Goal: Task Accomplishment & Management: Use online tool/utility

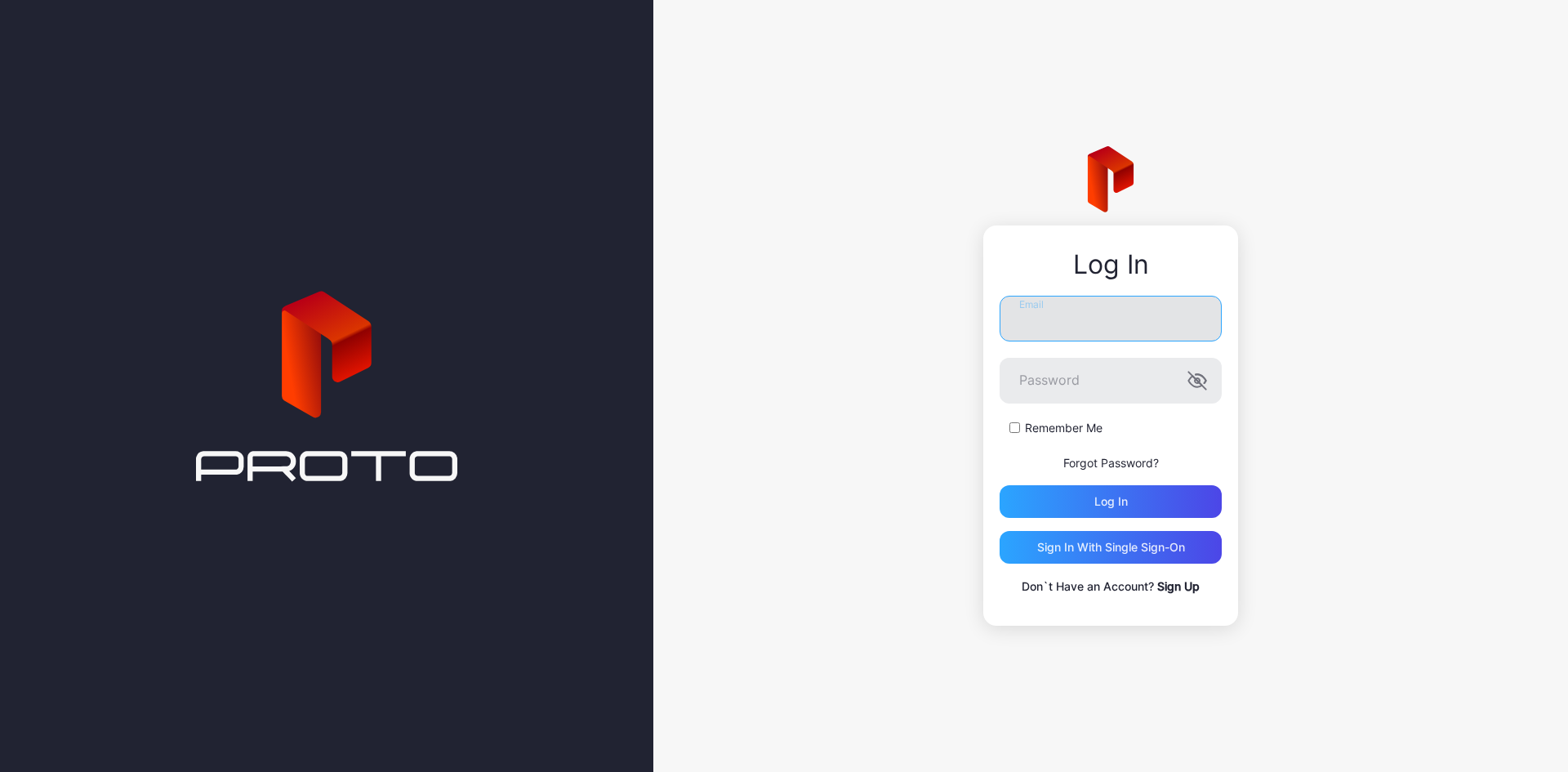
click at [1112, 327] on input "Email" at bounding box center [1110, 319] width 222 height 46
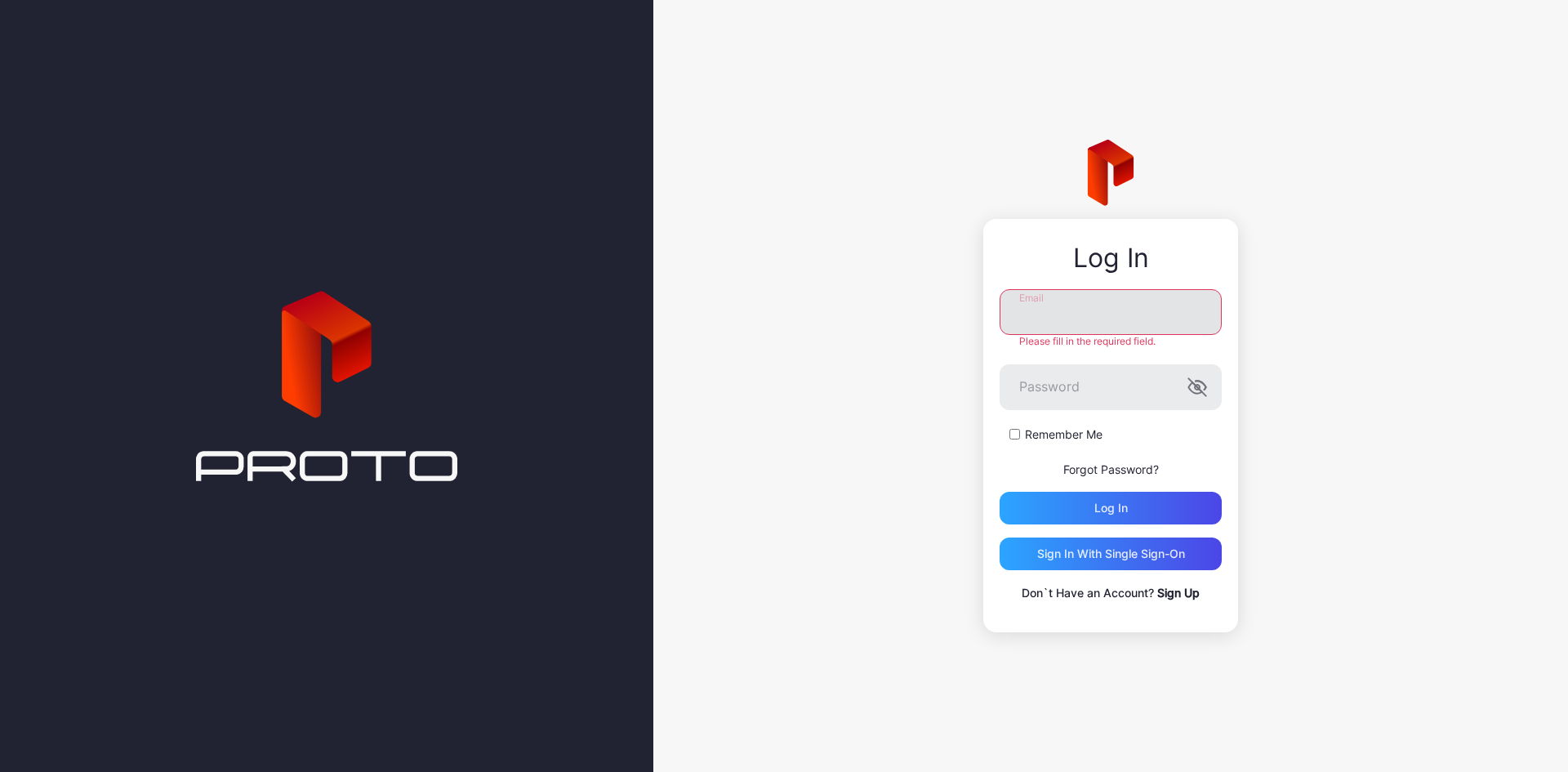
type input "**********"
click at [1041, 510] on div "Log in" at bounding box center [1110, 508] width 222 height 33
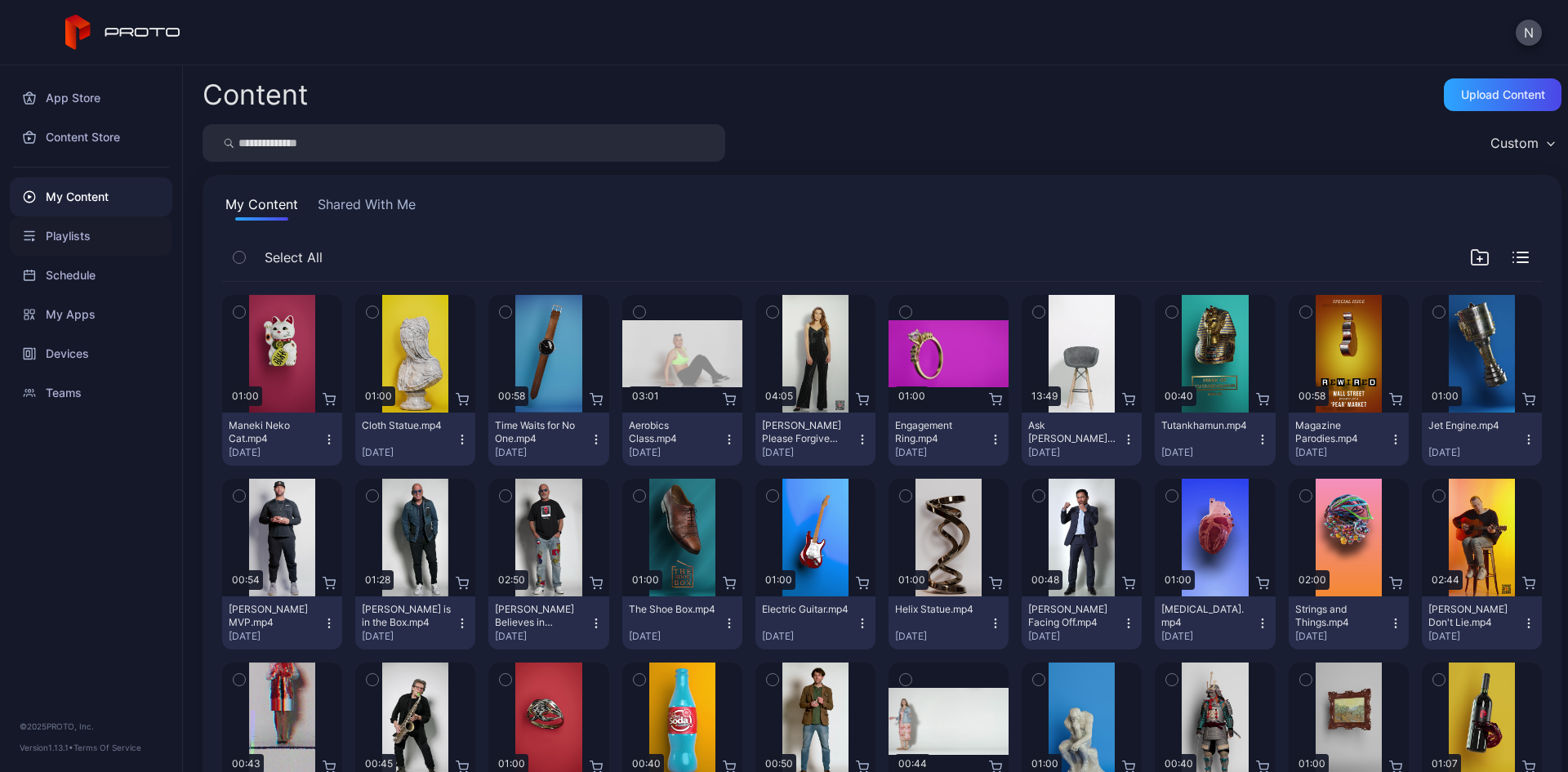
click at [79, 238] on div "Playlists" at bounding box center [92, 235] width 163 height 39
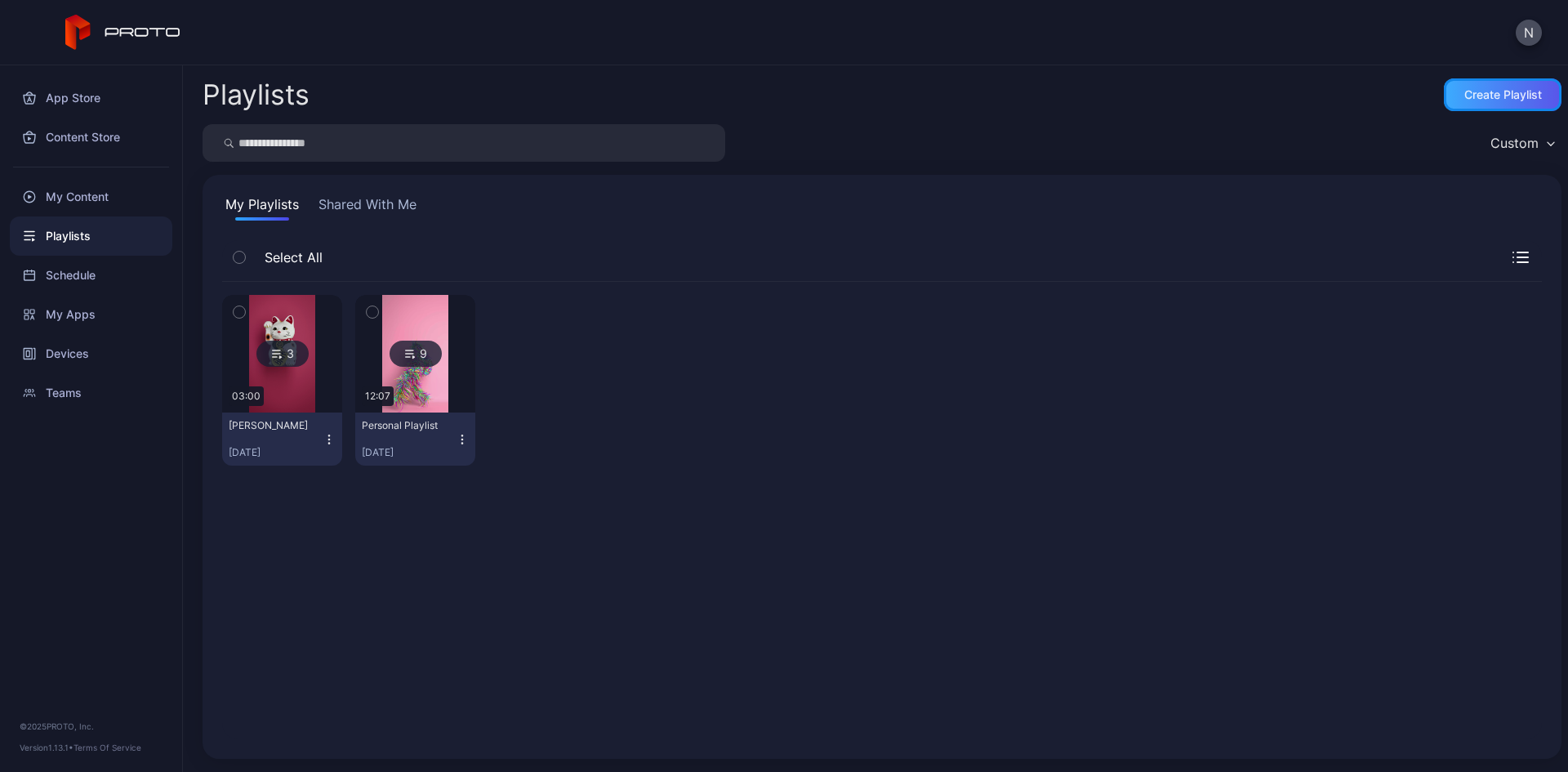
click at [1465, 95] on div "Create Playlist" at bounding box center [1503, 94] width 78 height 13
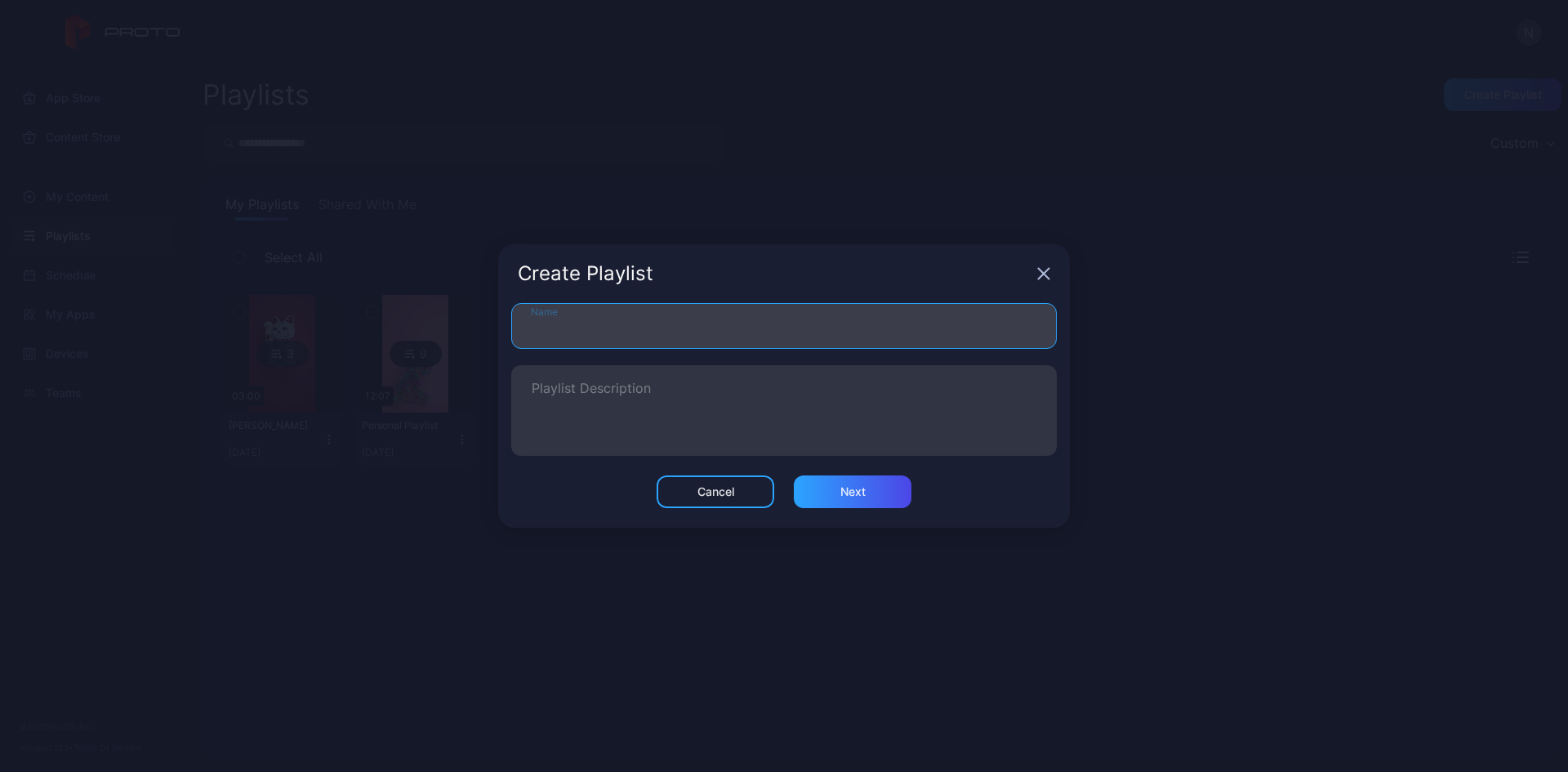
click at [774, 322] on input "Name" at bounding box center [784, 326] width 546 height 46
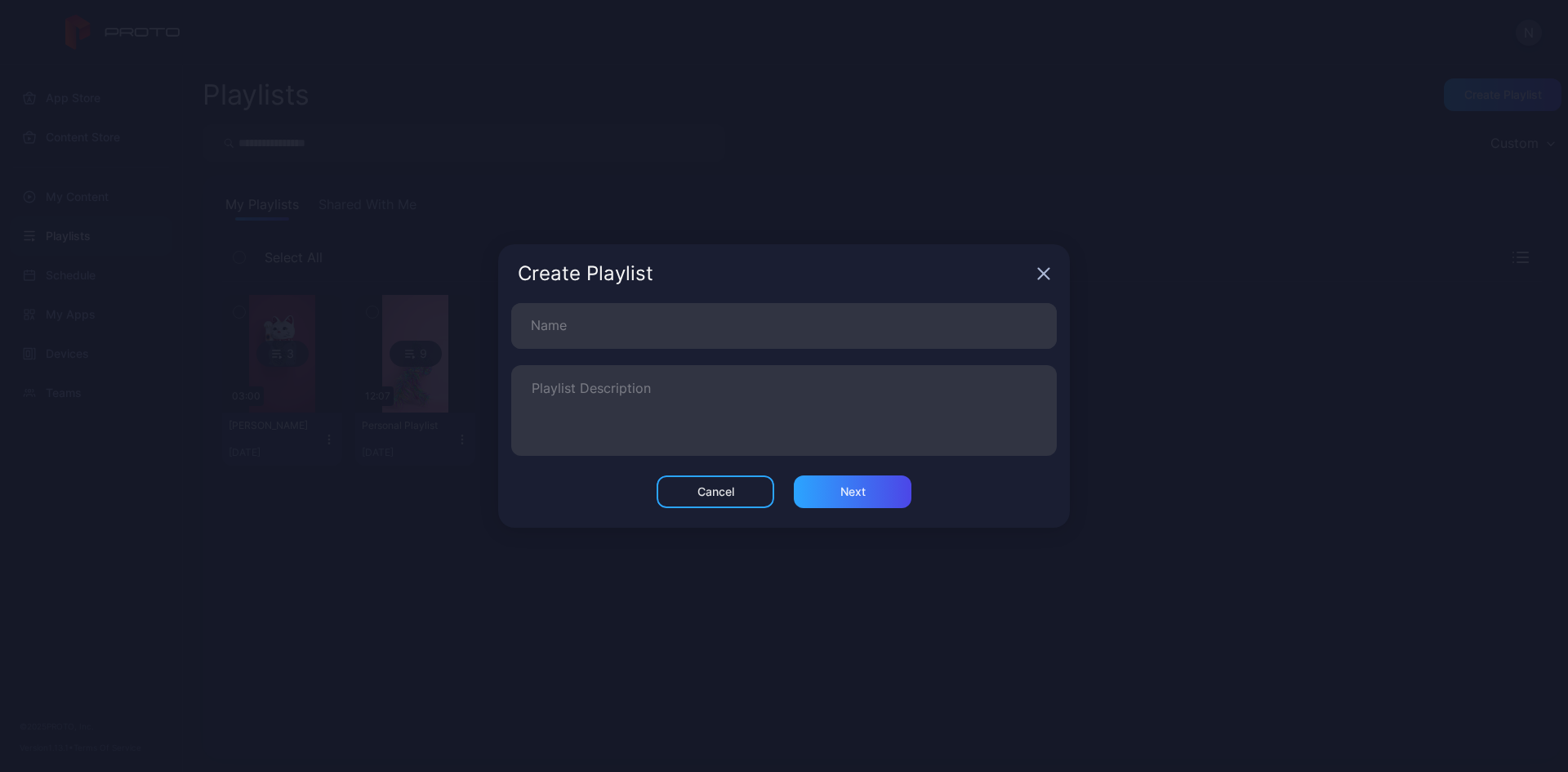
click at [1042, 276] on div "Create Playlist" at bounding box center [784, 274] width 572 height 59
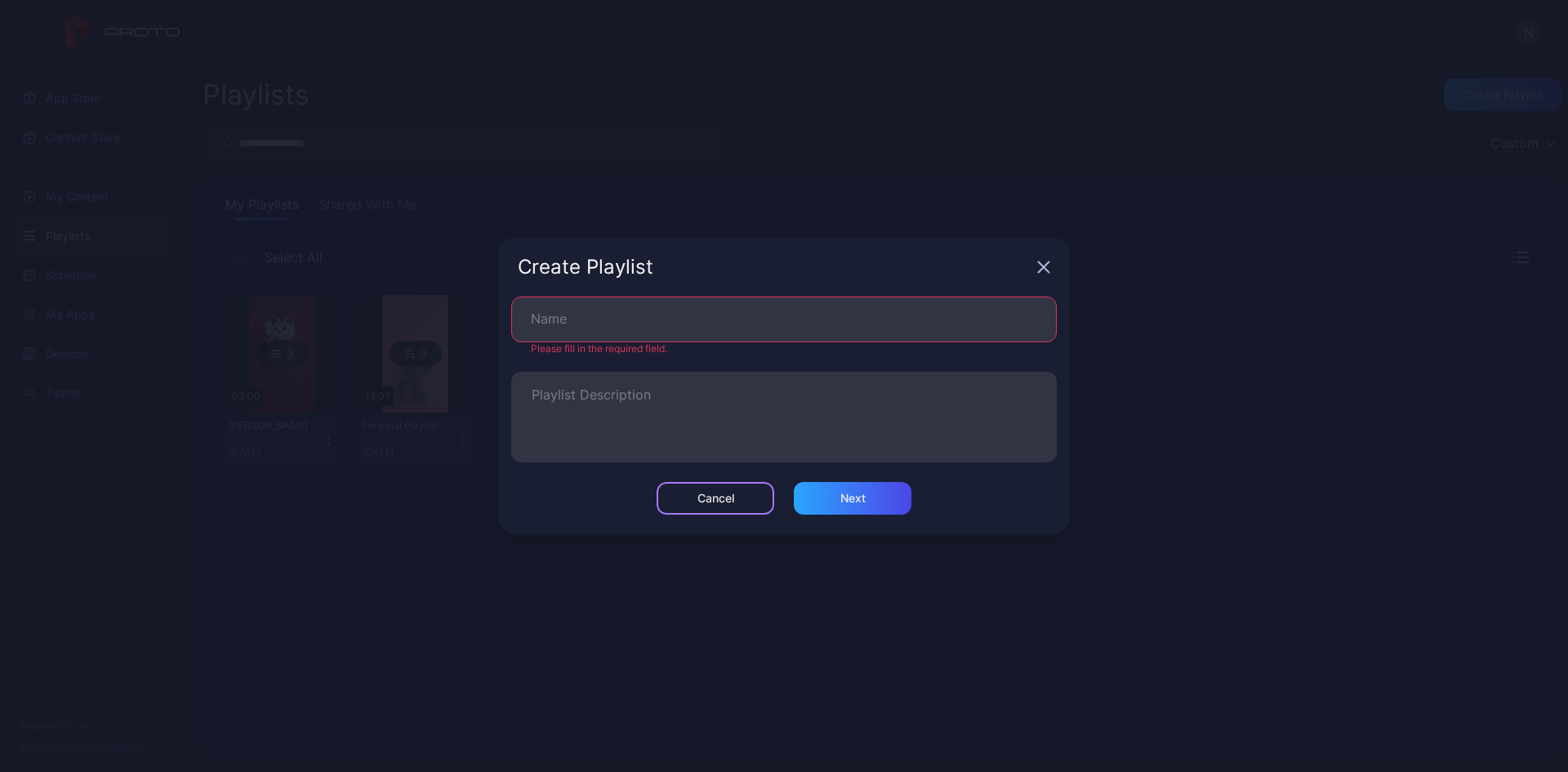
click at [716, 489] on div "Cancel" at bounding box center [715, 498] width 117 height 33
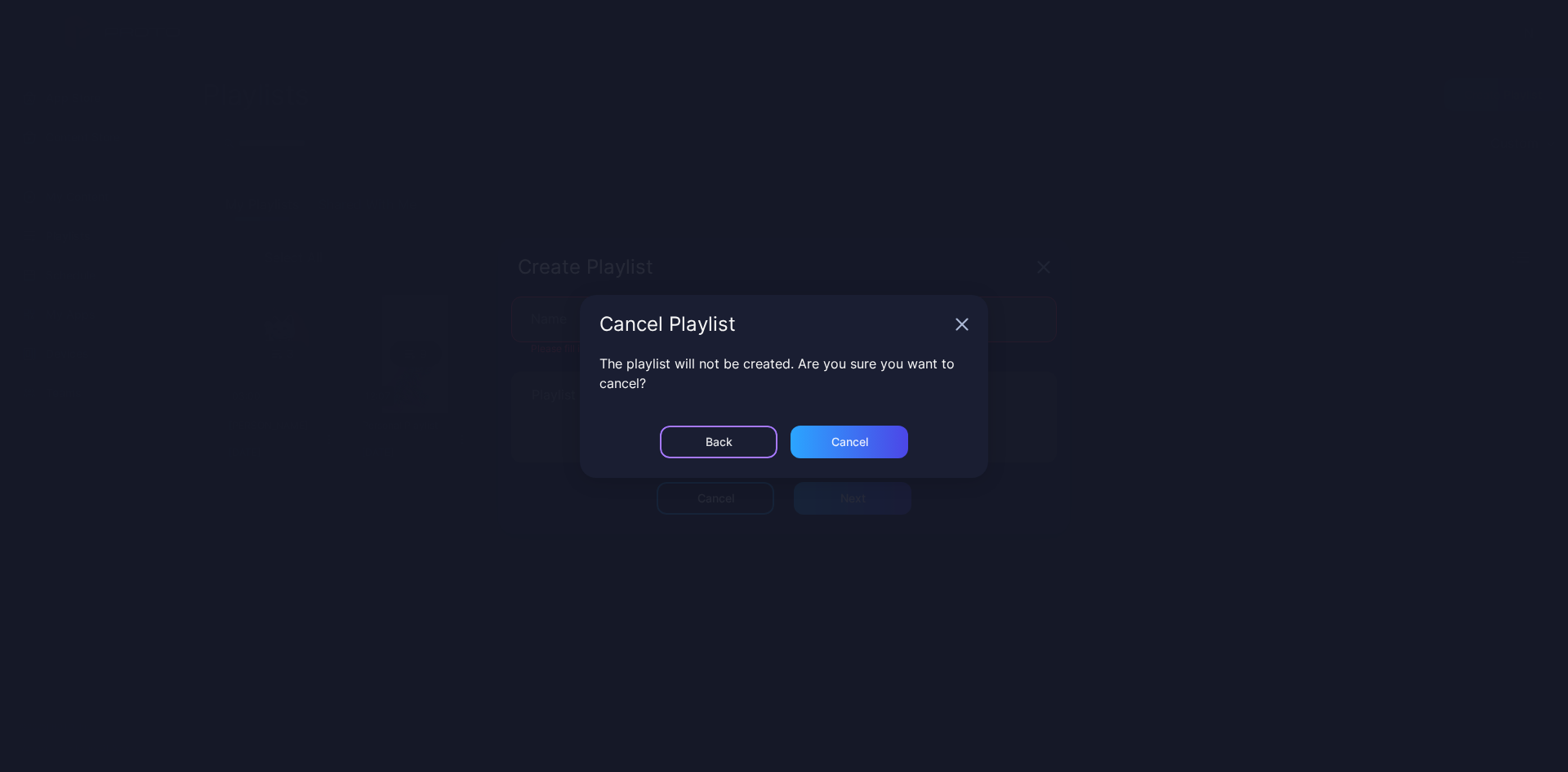
click at [740, 445] on div "Back" at bounding box center [719, 442] width 117 height 33
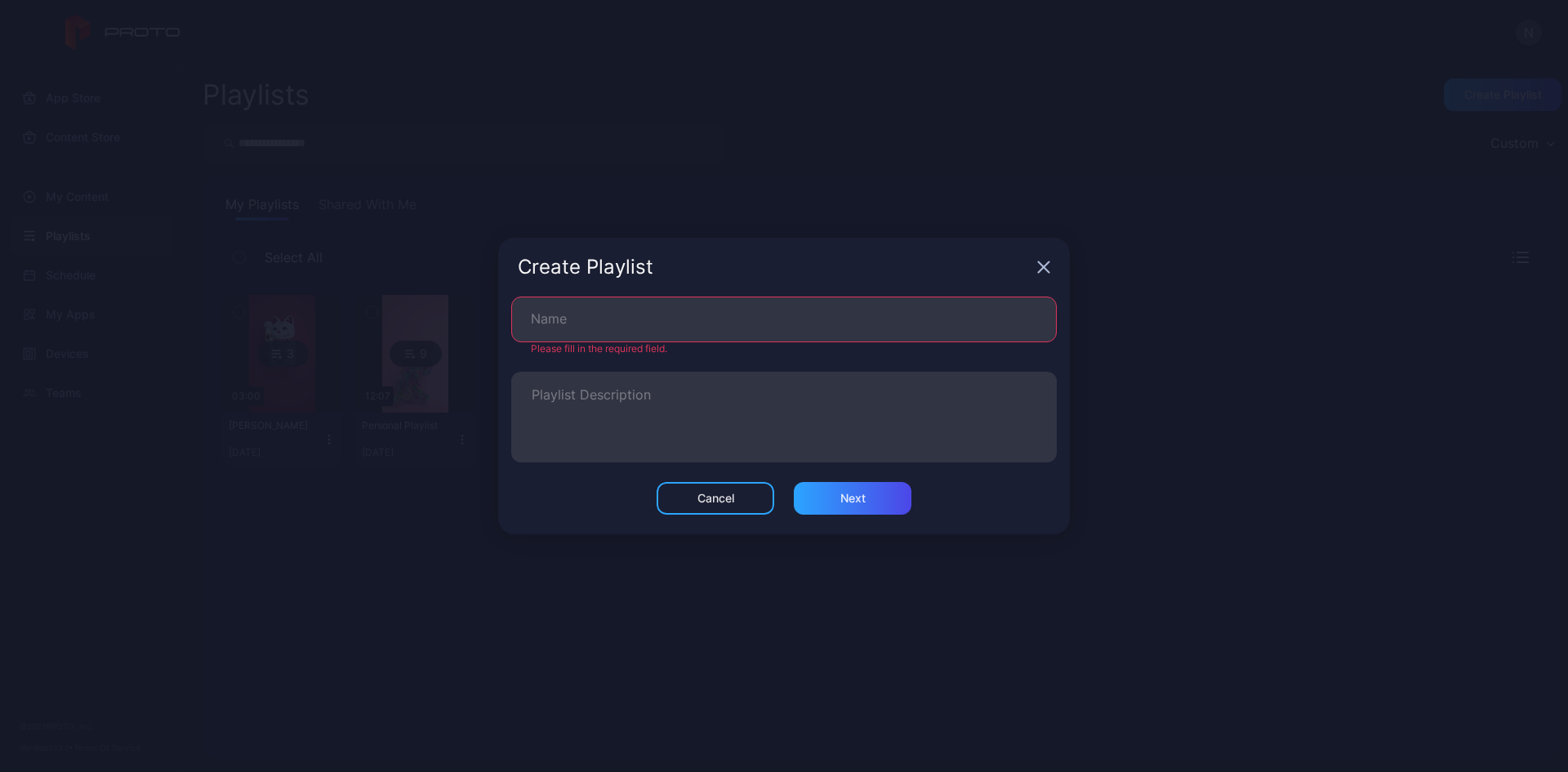
click at [1043, 268] on icon "button" at bounding box center [1044, 267] width 11 height 11
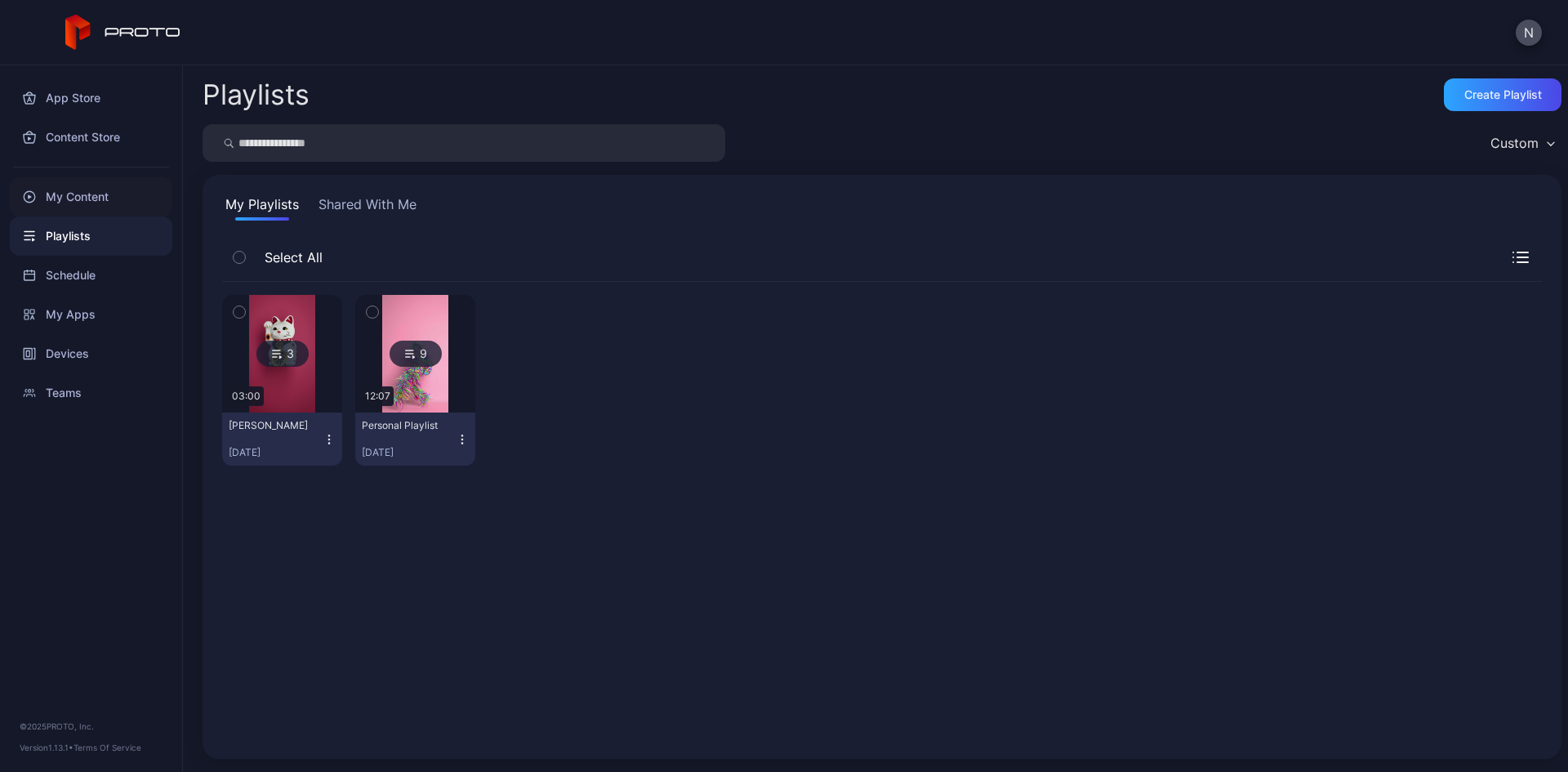
click at [95, 196] on div "My Content" at bounding box center [92, 197] width 163 height 39
